Goal: Task Accomplishment & Management: Manage account settings

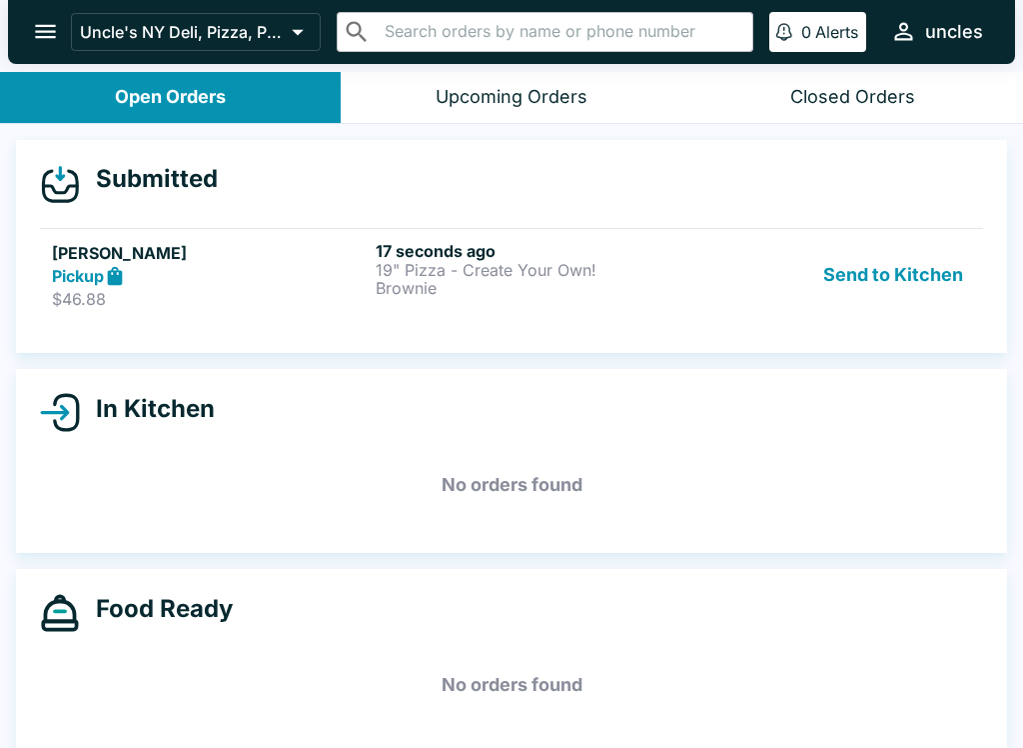
click at [460, 73] on button "Upcoming Orders" at bounding box center [511, 97] width 341 height 51
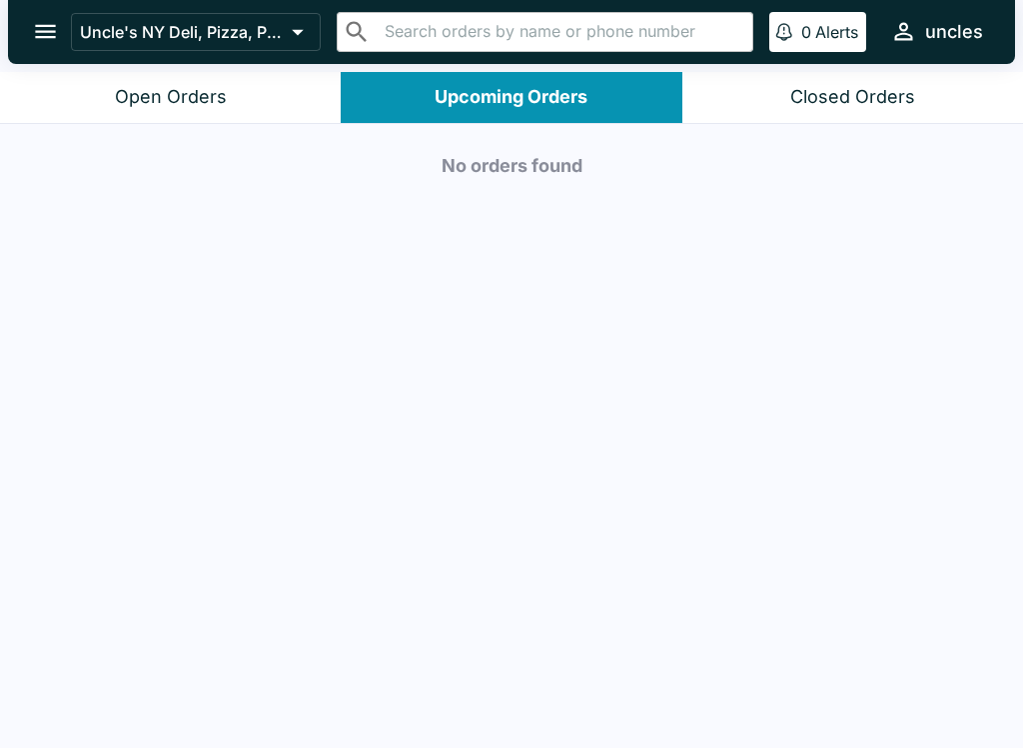
click at [258, 97] on button "Open Orders" at bounding box center [170, 97] width 341 height 51
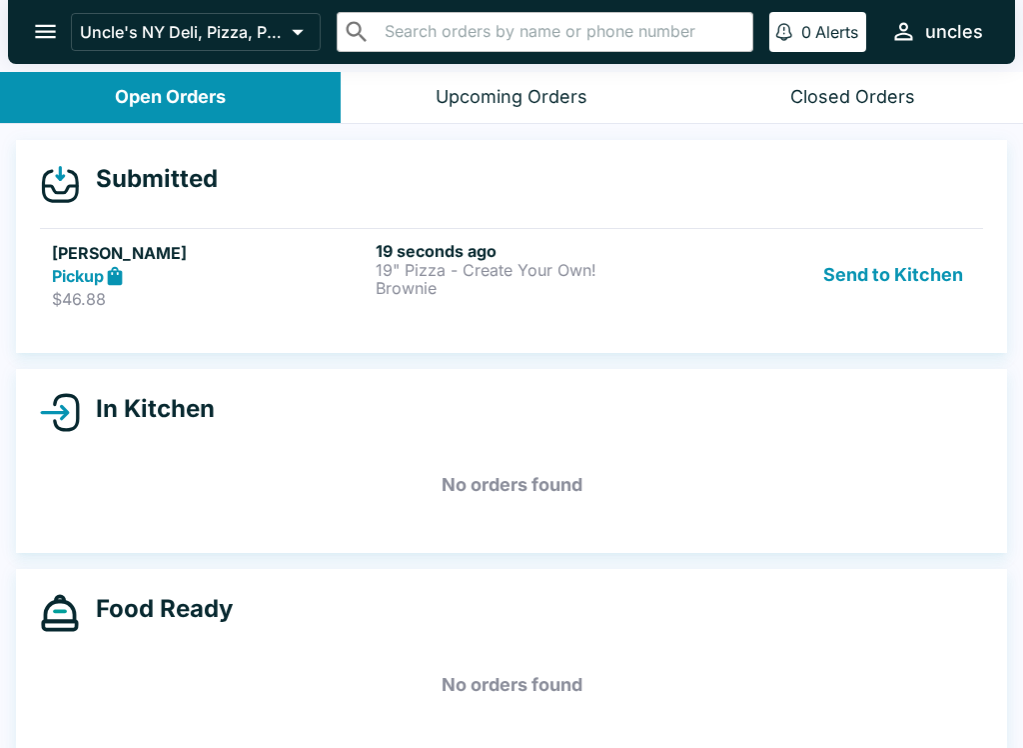
click at [518, 293] on p "Brownie" at bounding box center [534, 288] width 316 height 18
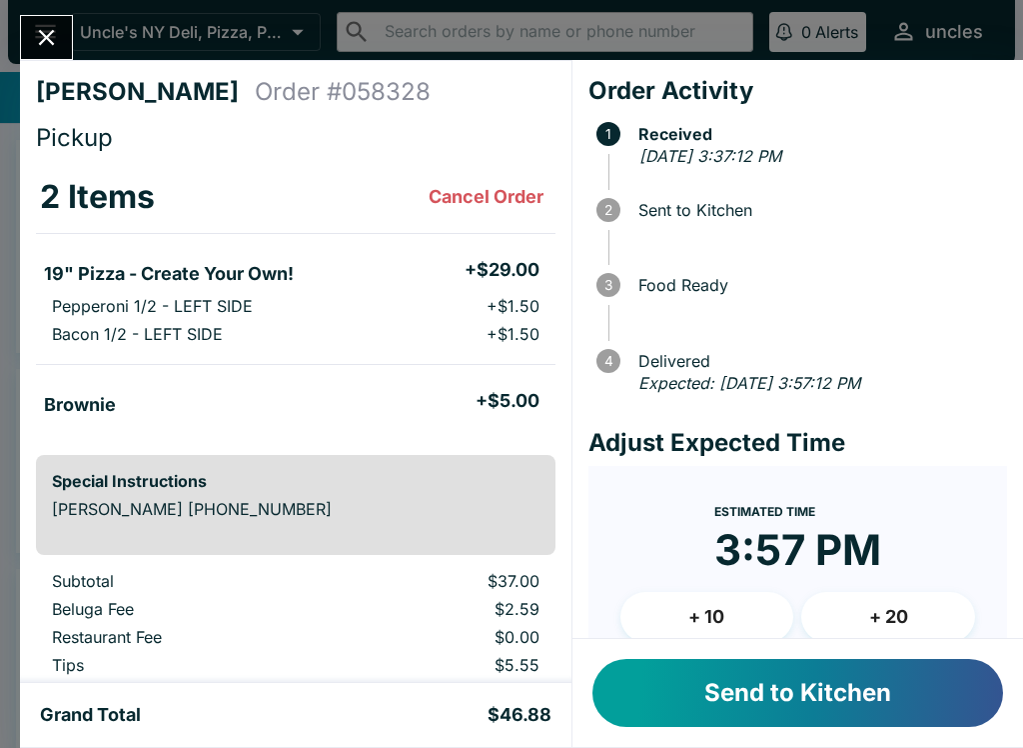
click at [780, 693] on button "Send to Kitchen" at bounding box center [798, 693] width 411 height 68
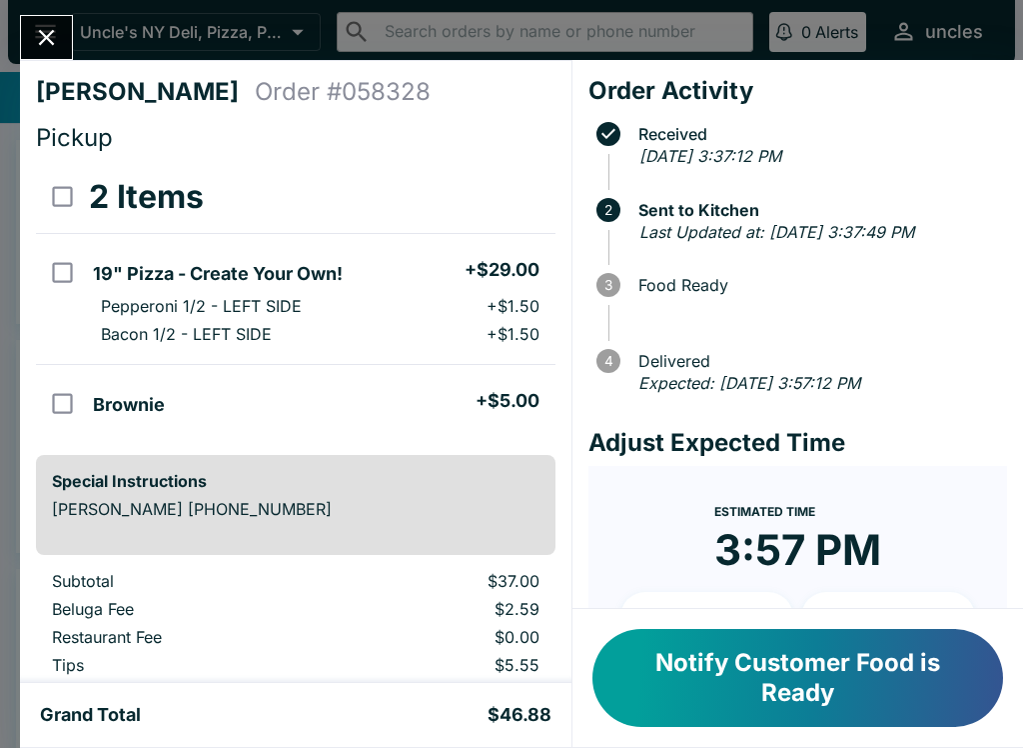
click at [41, 36] on icon "Close" at bounding box center [46, 37] width 27 height 27
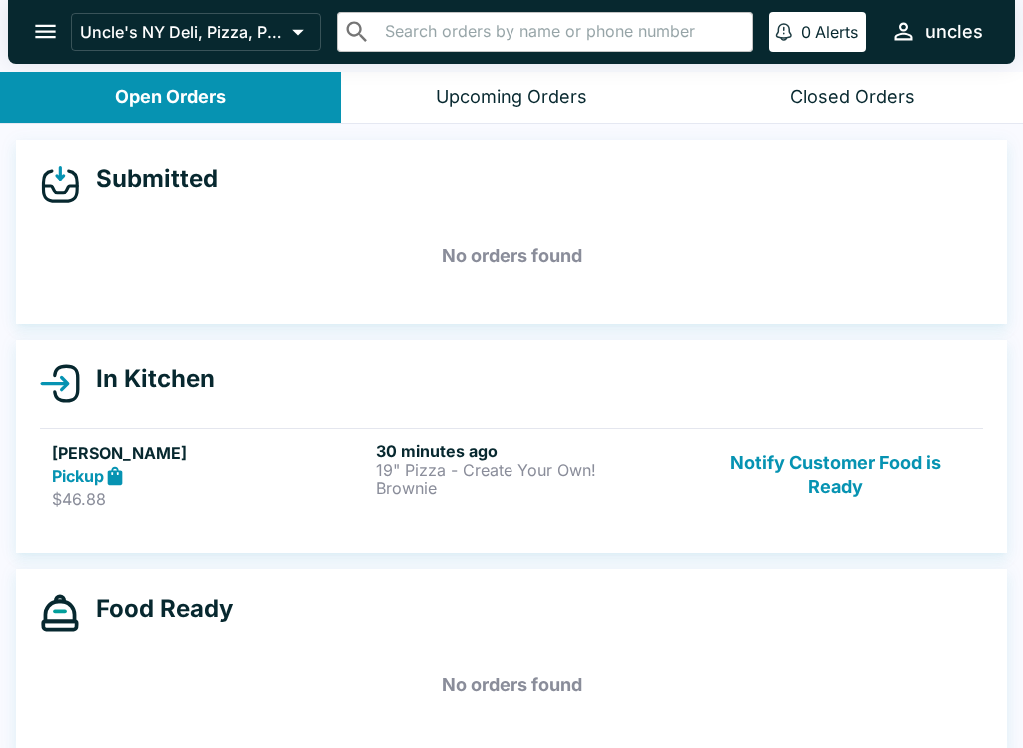
click at [646, 498] on div "30 minutes ago 19" Pizza - Create Your Own! Brownie" at bounding box center [534, 475] width 316 height 69
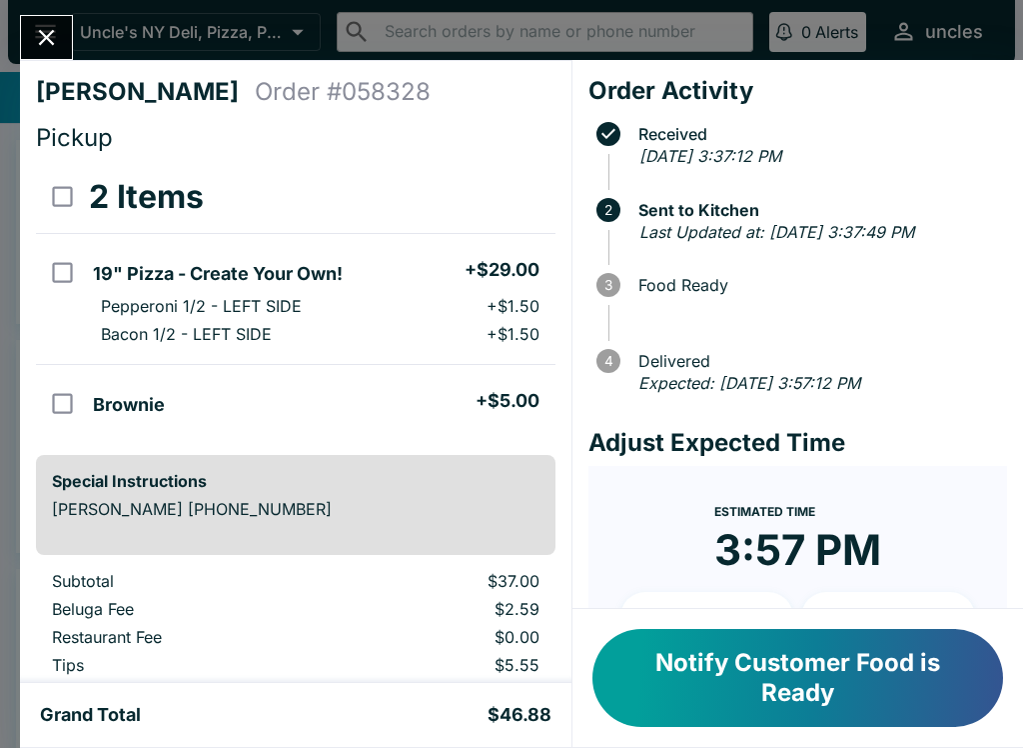
click at [923, 679] on button "Notify Customer Food is Ready" at bounding box center [798, 678] width 411 height 98
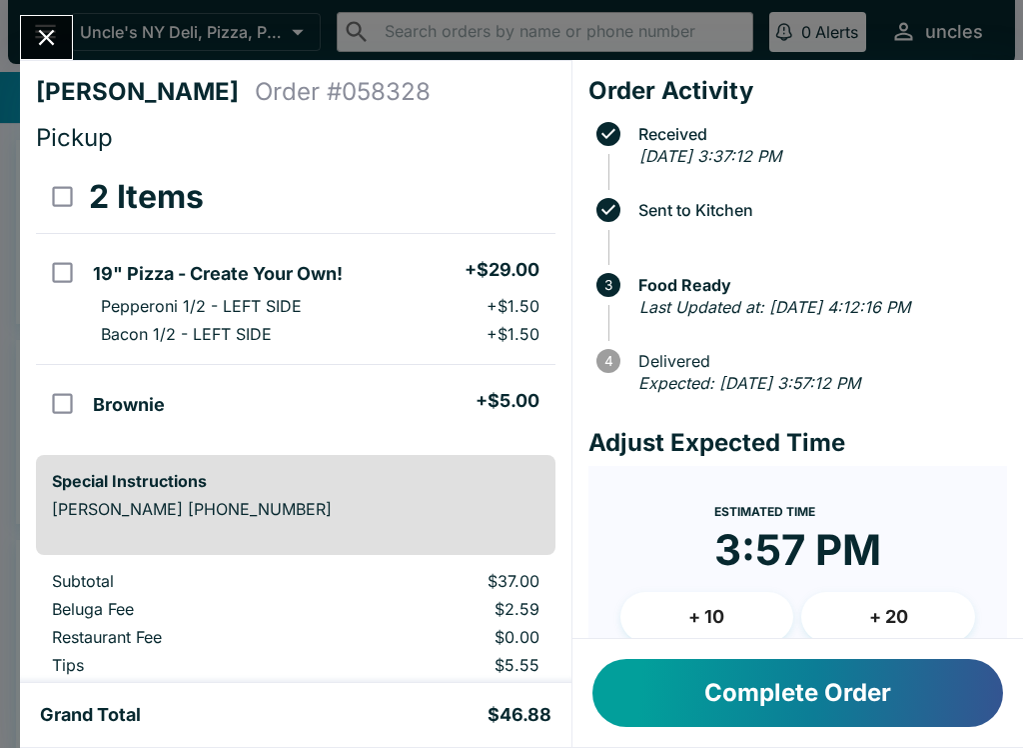
click at [880, 693] on button "Complete Order" at bounding box center [798, 693] width 411 height 68
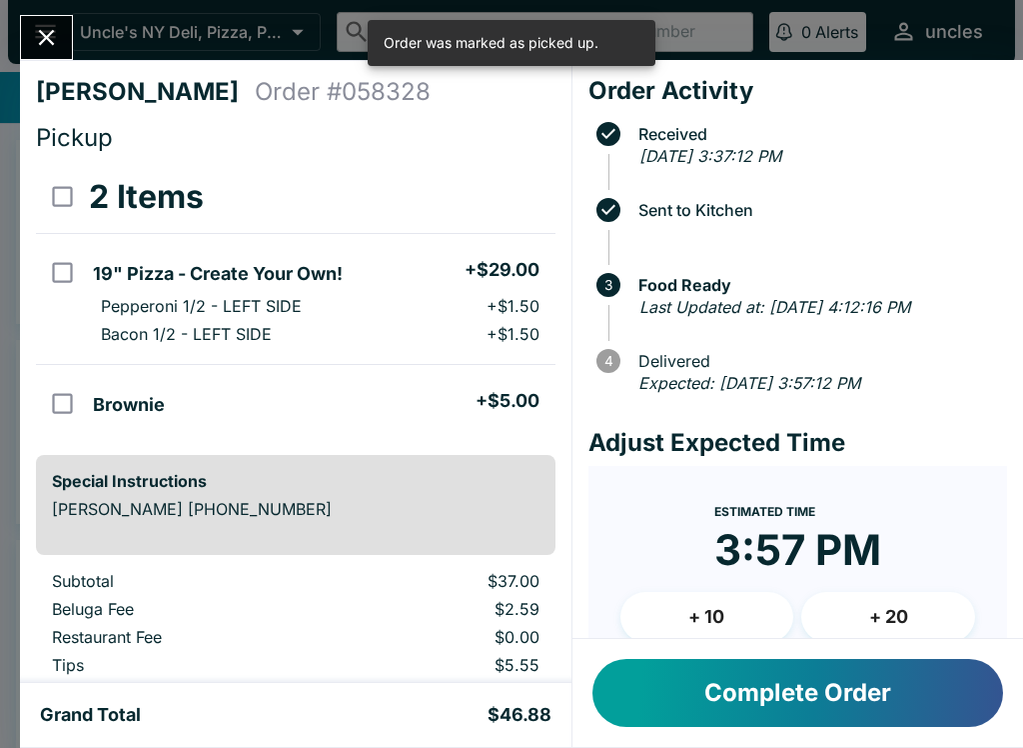
click at [887, 683] on button "Complete Order" at bounding box center [798, 693] width 411 height 68
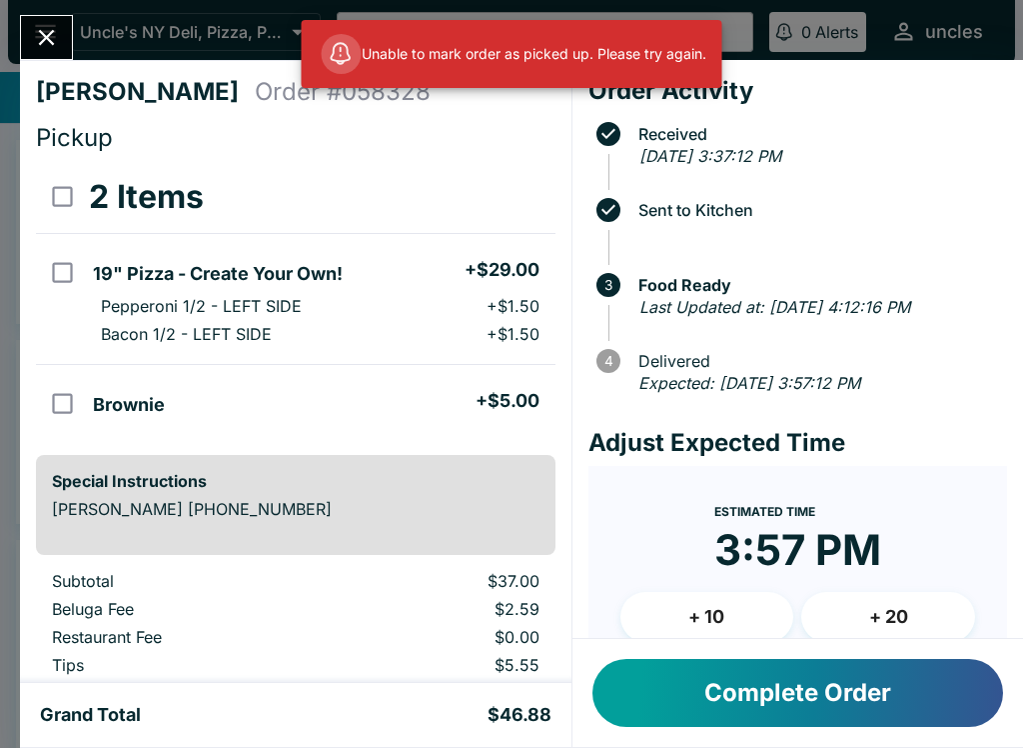
click at [42, 34] on icon "Close" at bounding box center [47, 38] width 16 height 16
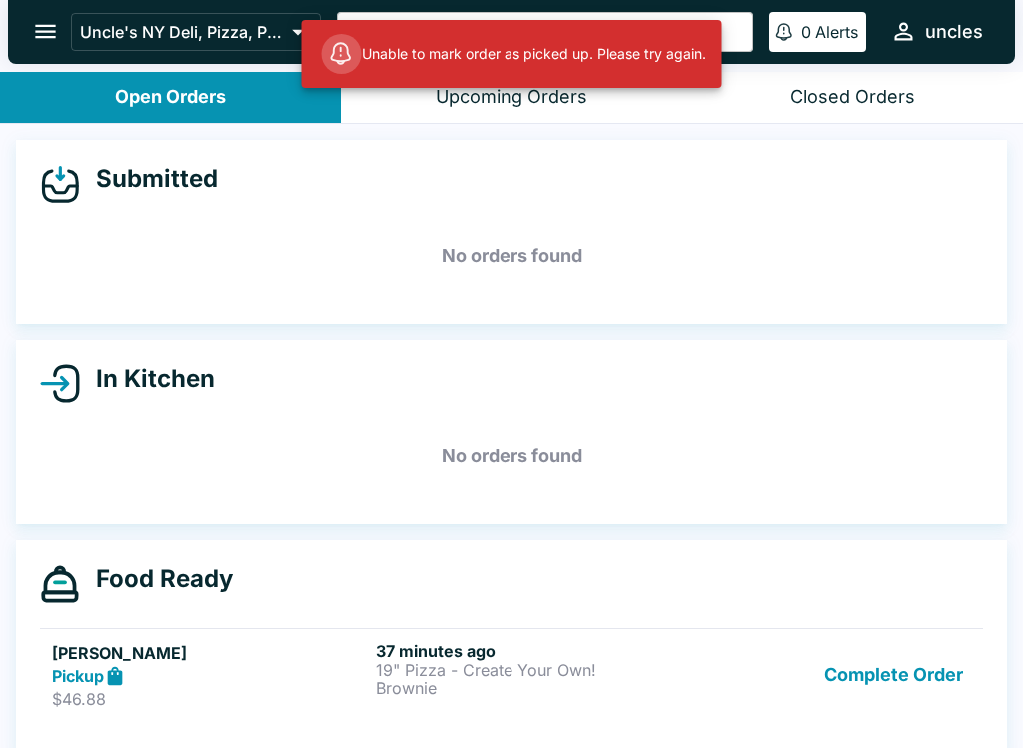
click at [480, 667] on p "19" Pizza - Create Your Own!" at bounding box center [534, 670] width 316 height 18
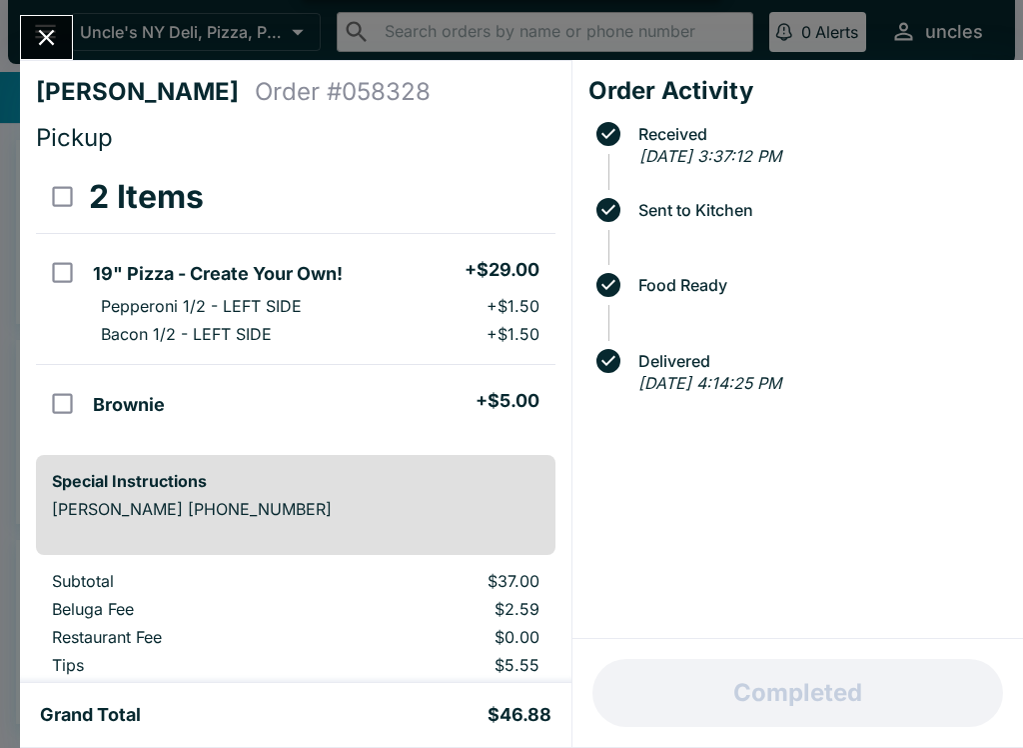
click at [84, 31] on div "[PERSON_NAME] Order # 058328 Pickup 2 Items 19" Pizza - Create Your Own! + $29.…" at bounding box center [511, 374] width 1023 height 748
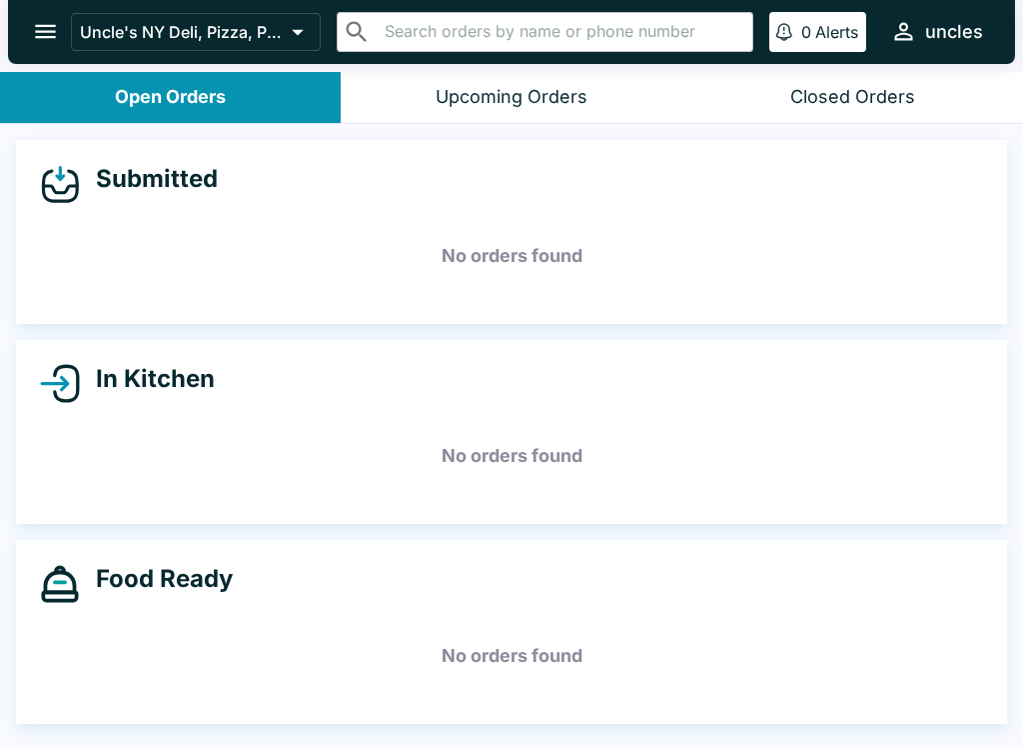
click at [48, 43] on icon "open drawer" at bounding box center [45, 31] width 27 height 27
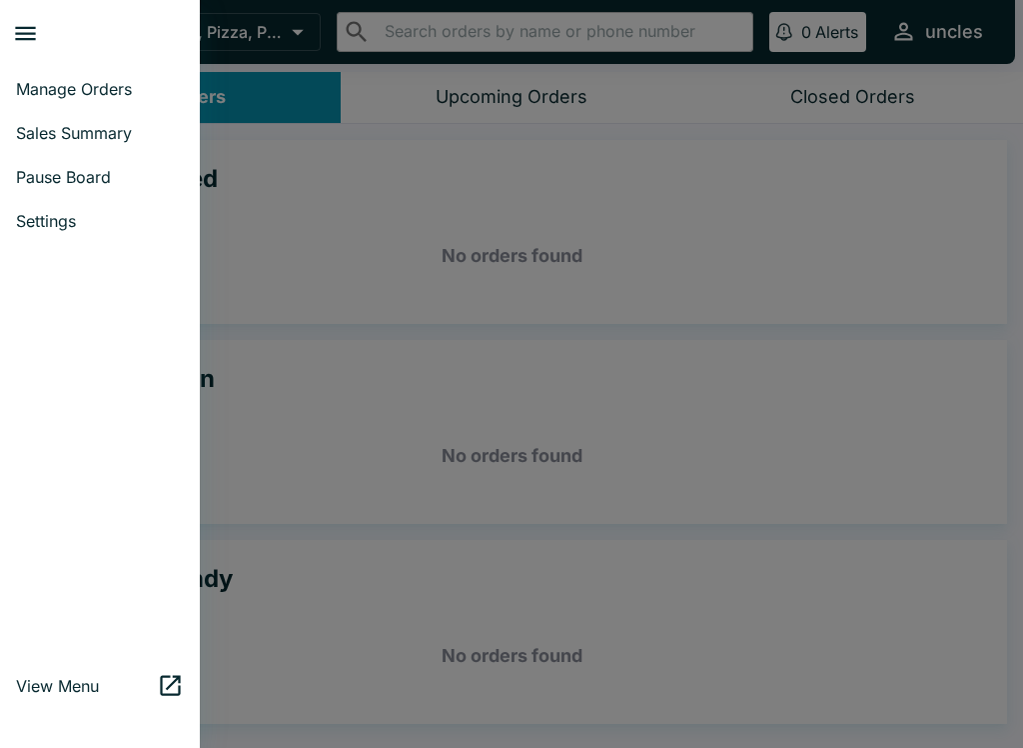
click at [502, 415] on div at bounding box center [511, 374] width 1023 height 748
